Goal: Transaction & Acquisition: Register for event/course

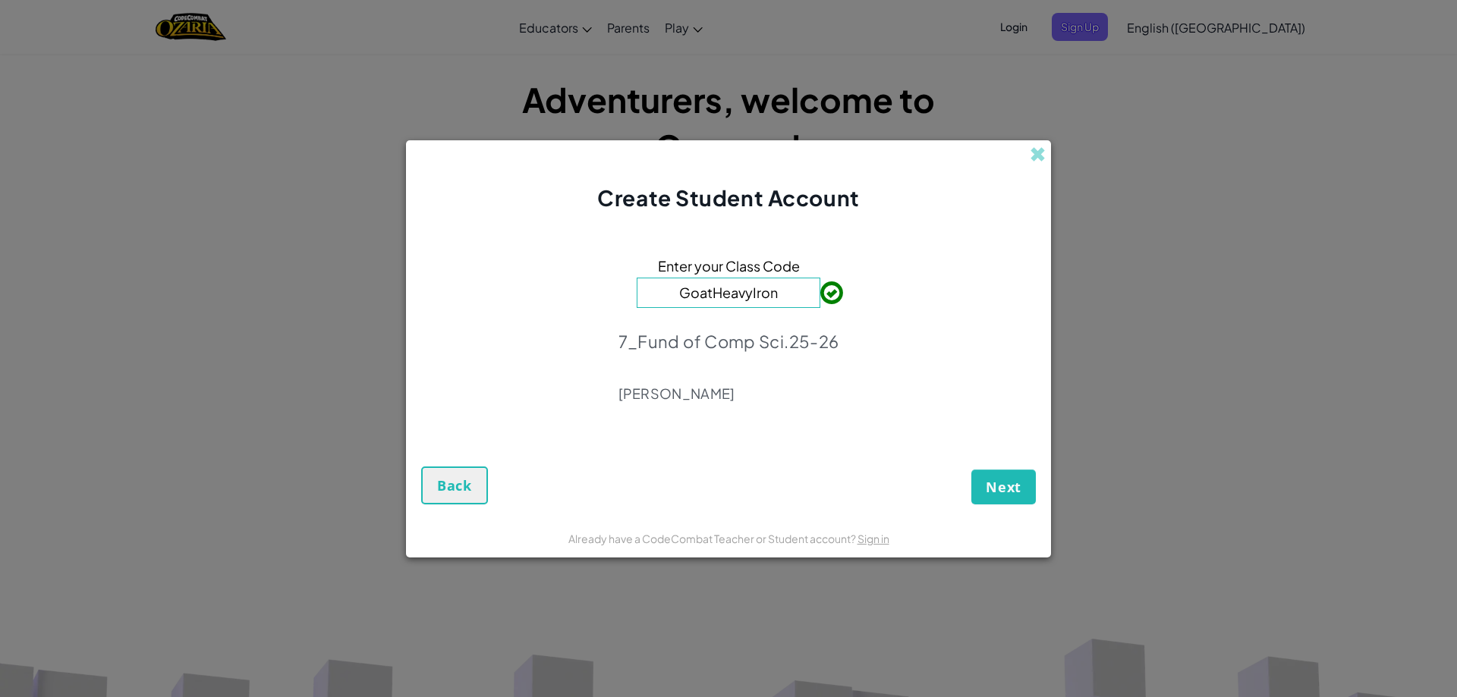
click at [986, 465] on div "Next Back" at bounding box center [728, 472] width 615 height 65
click at [1007, 502] on button "Next" at bounding box center [1003, 487] width 65 height 35
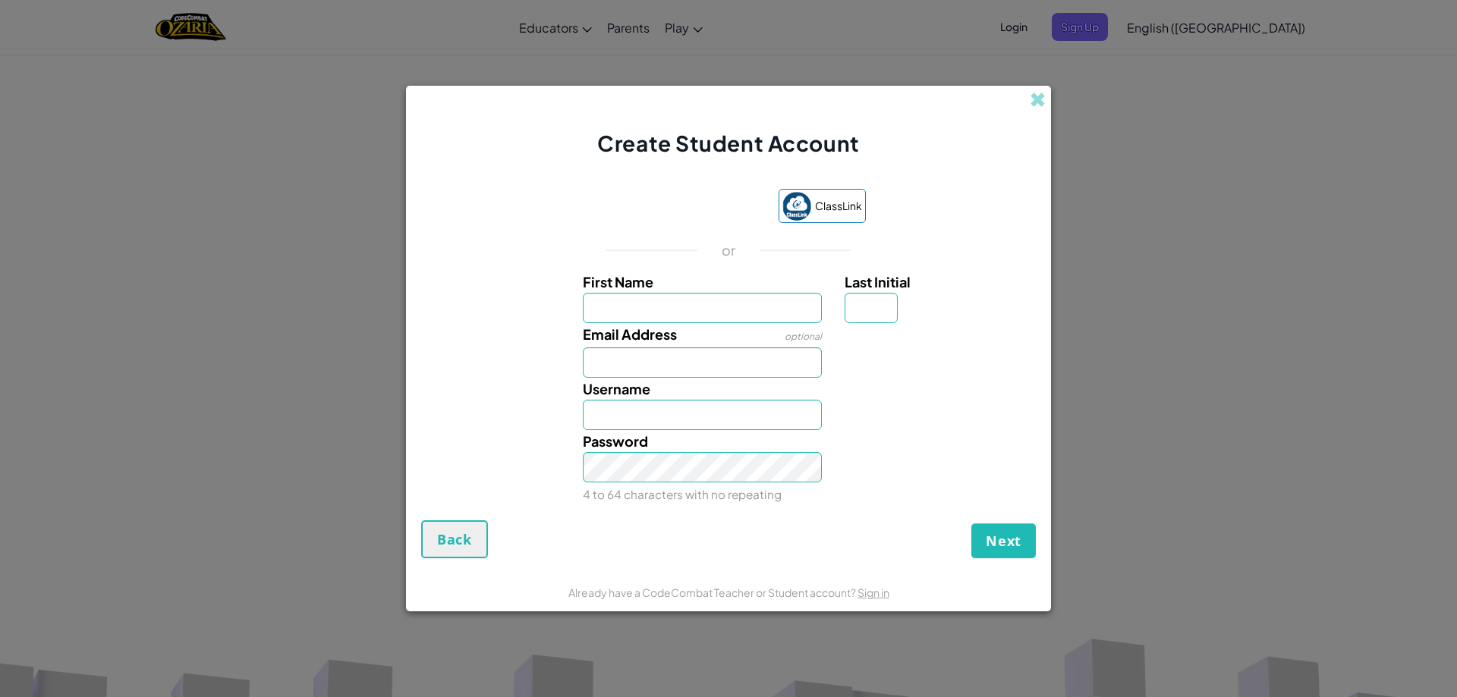
click at [1012, 565] on form "ClassLink or First Name Last Initial Email Address optional Username Password 4…" at bounding box center [728, 366] width 645 height 415
click at [1010, 555] on button "Next" at bounding box center [1003, 541] width 65 height 35
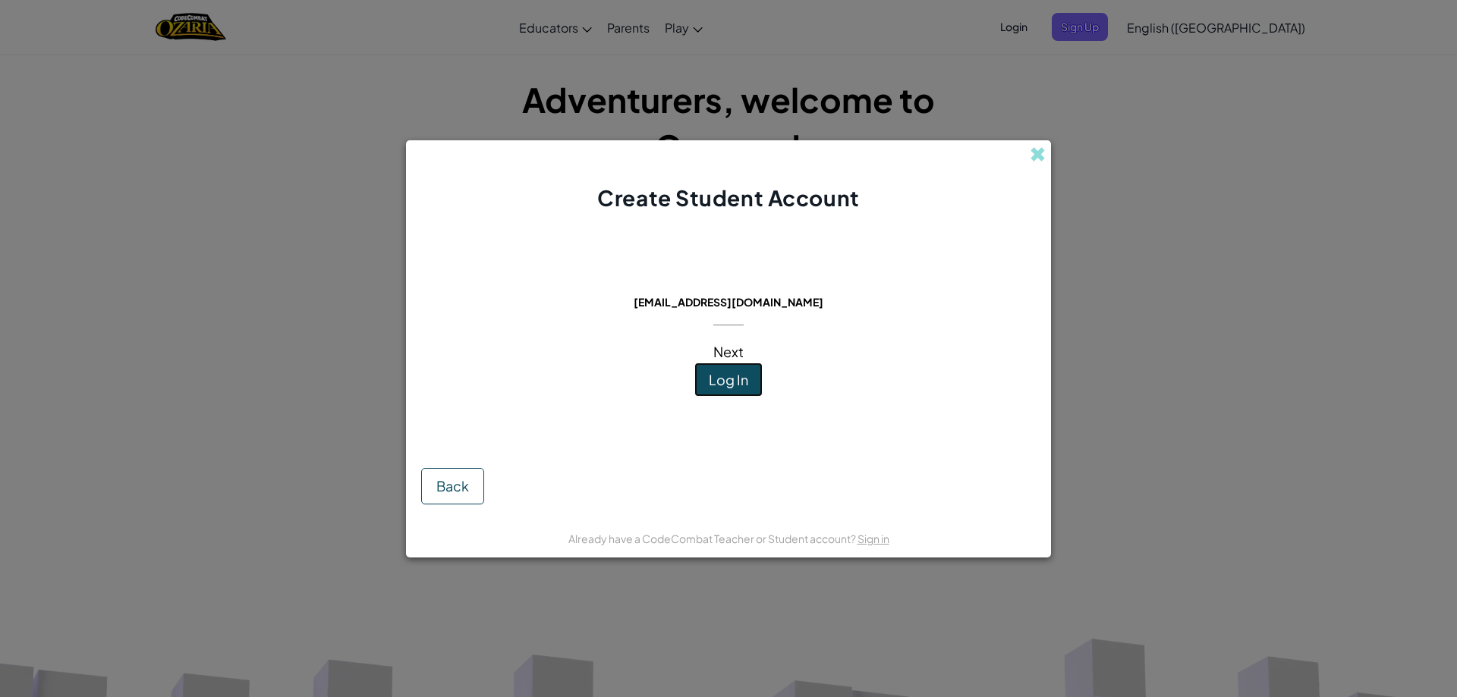
click at [739, 385] on span "Log In" at bounding box center [728, 379] width 39 height 17
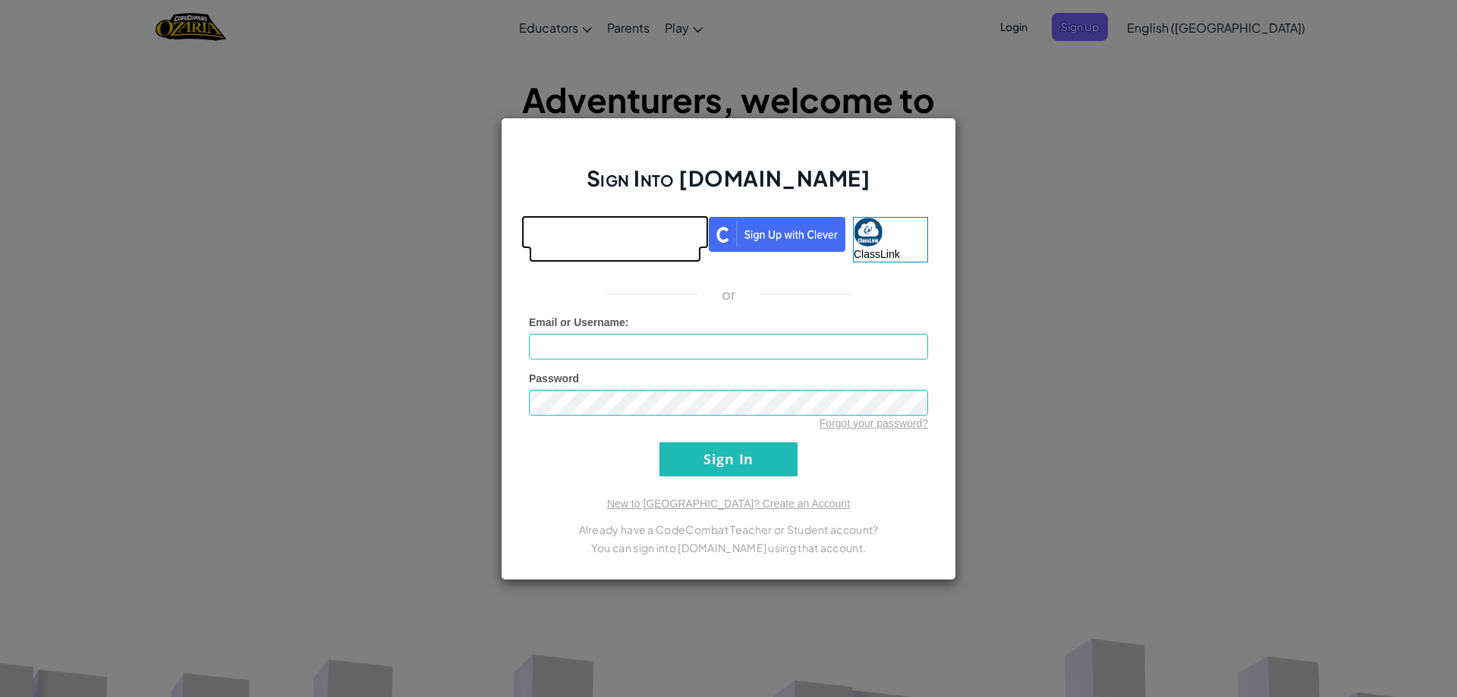
click at [644, 259] on link at bounding box center [615, 240] width 172 height 46
